Goal: Navigation & Orientation: Find specific page/section

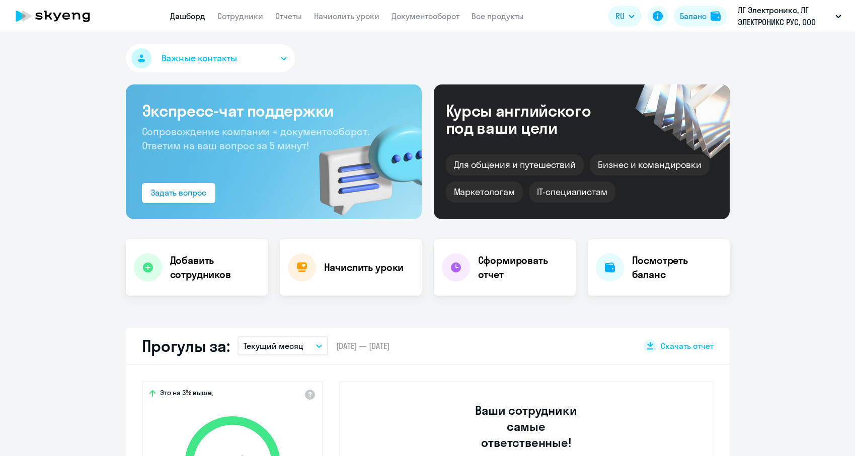
select select "30"
click at [243, 14] on link "Сотрудники" at bounding box center [240, 16] width 46 height 10
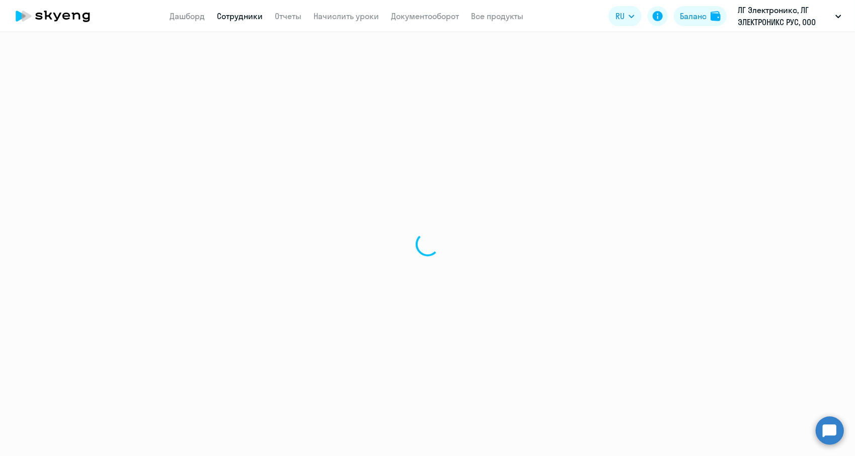
select select "30"
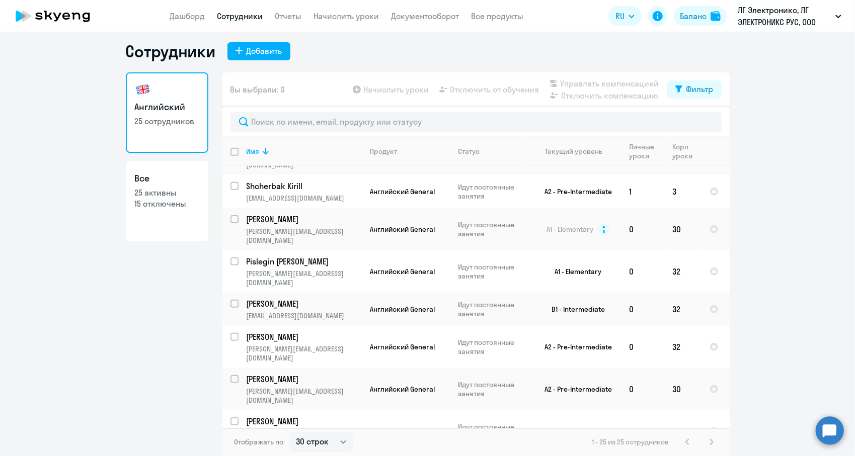
scroll to position [559, 0]
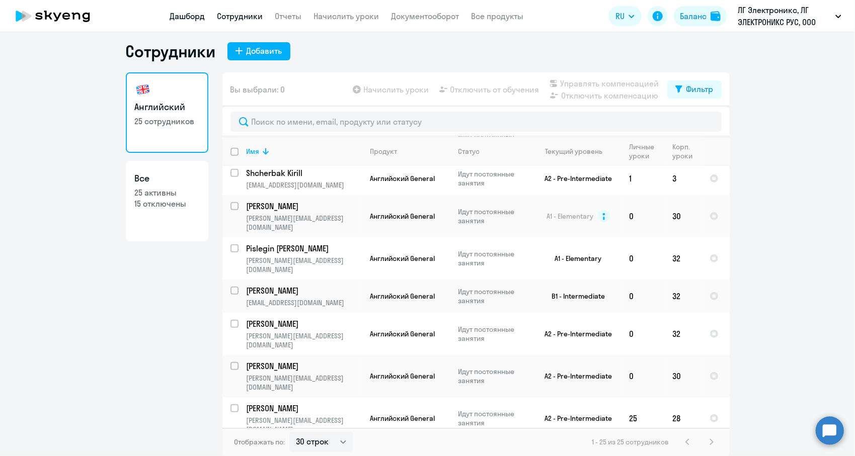
click at [198, 16] on link "Дашборд" at bounding box center [187, 16] width 35 height 10
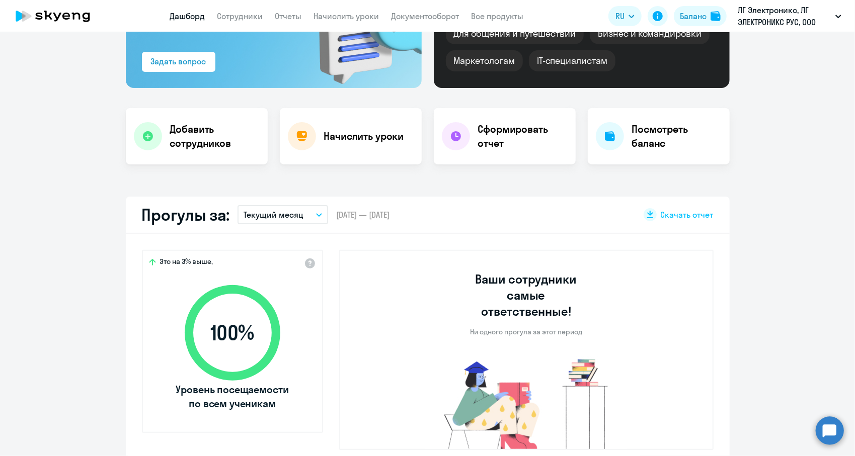
select select "30"
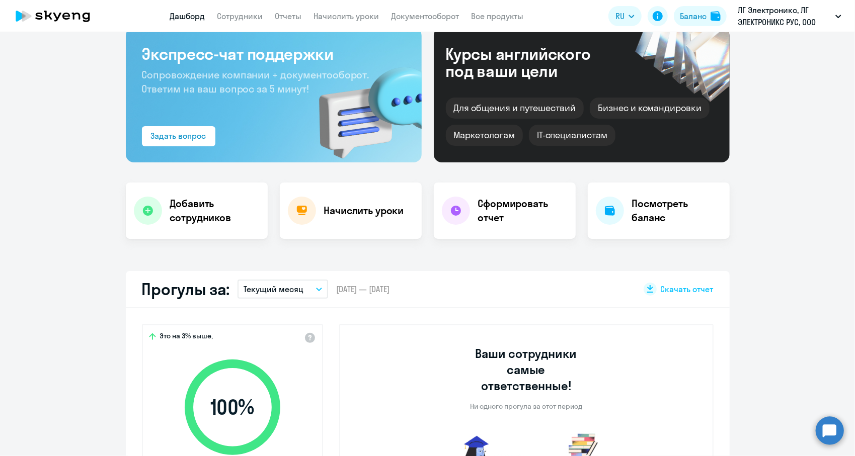
scroll to position [52, 0]
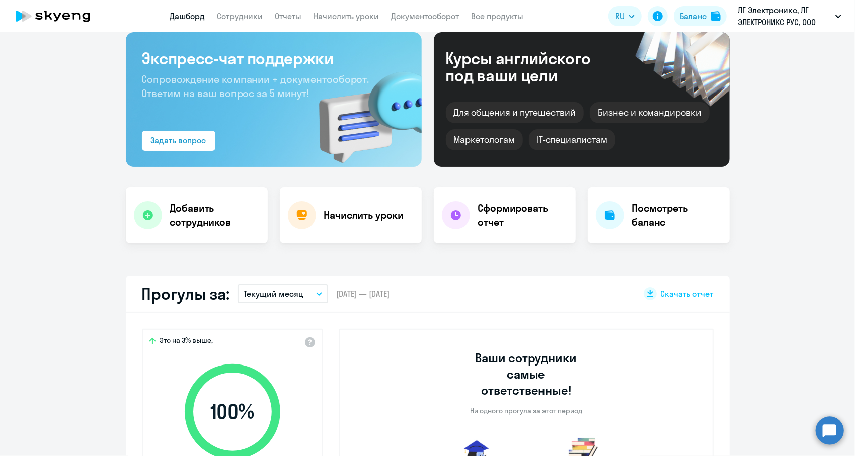
click at [286, 24] on app-header "Дашборд Сотрудники Отчеты Начислить уроки Документооборот Все продукты Дашборд …" at bounding box center [427, 16] width 855 height 32
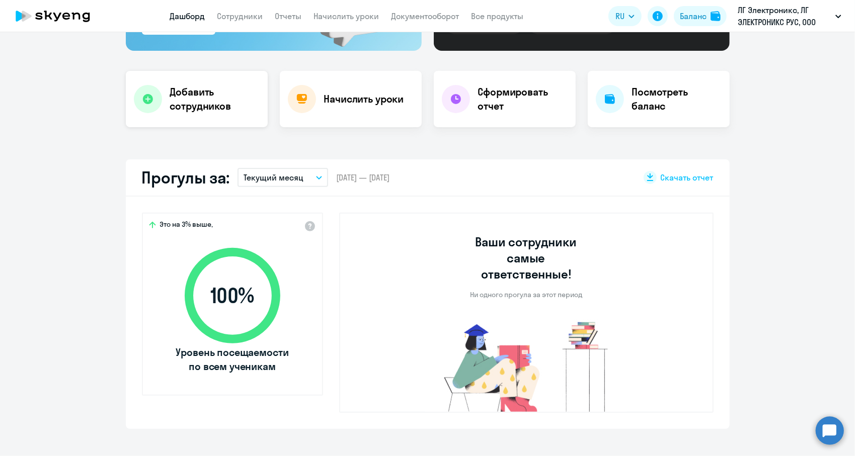
scroll to position [171, 0]
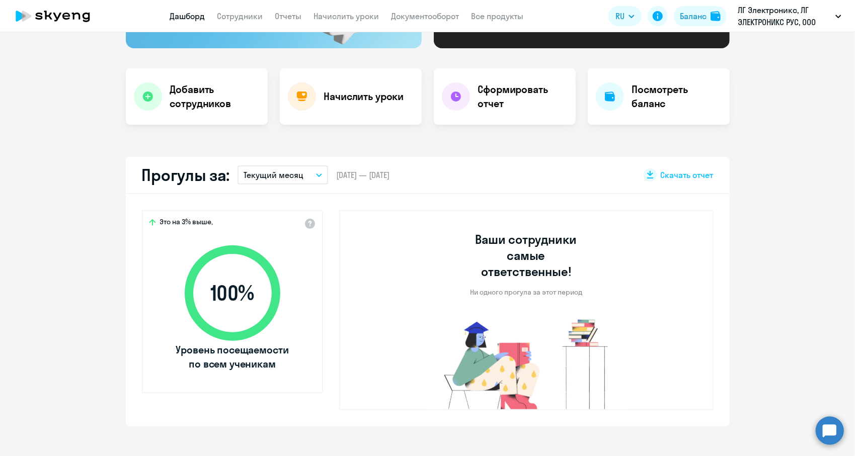
click at [261, 179] on p "Текущий месяц" at bounding box center [273, 175] width 60 height 12
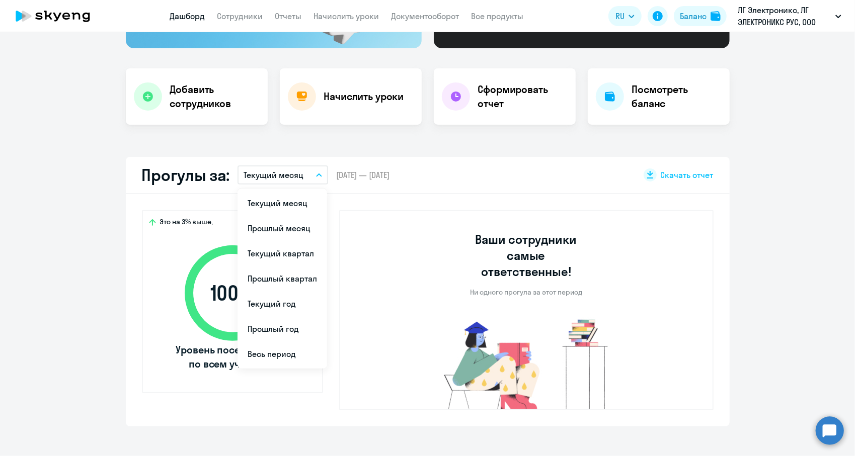
click at [33, 233] on app-truancy-attendance-dashboard "Прогулы за: Текущий месяц Текущий месяц Прошлый месяц Текущий квартал [GEOGRAPH…" at bounding box center [427, 292] width 855 height 270
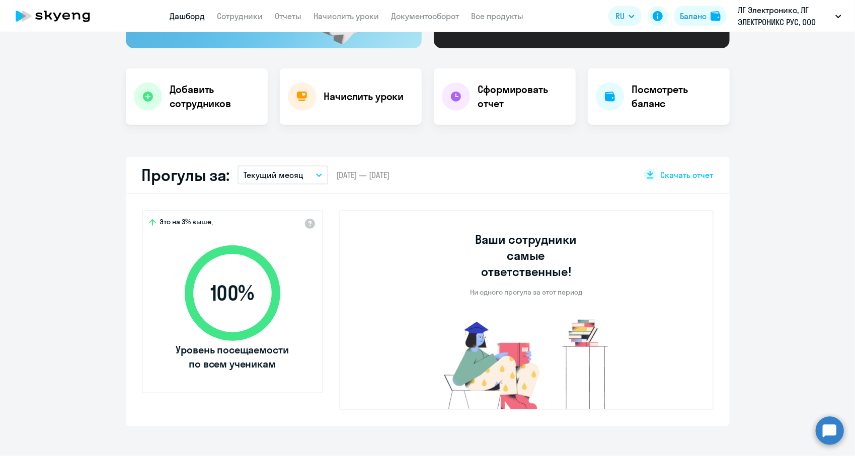
click at [33, 233] on app-truancy-attendance-dashboard "Прогулы за: Текущий месяц Текущий месяц Прошлый месяц Текущий квартал [GEOGRAPH…" at bounding box center [427, 292] width 855 height 270
